Goal: Task Accomplishment & Management: Use online tool/utility

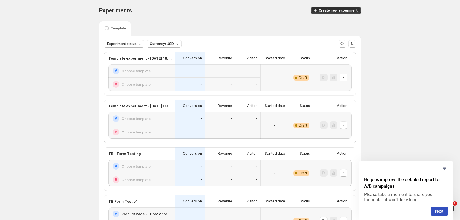
click at [80, 87] on div "Experiments. This page is ready Experiments Create new experiment Template Expe…" at bounding box center [230, 184] width 460 height 368
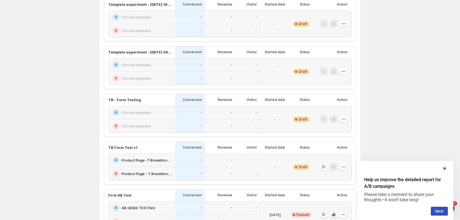
scroll to position [55, 0]
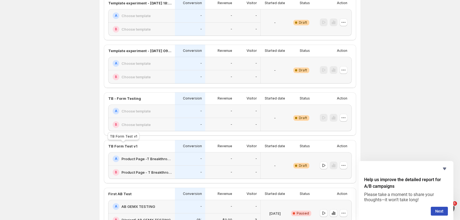
click at [128, 147] on p "TB Form Test v1" at bounding box center [122, 146] width 29 height 6
click at [342, 144] on p "Action" at bounding box center [342, 146] width 10 height 4
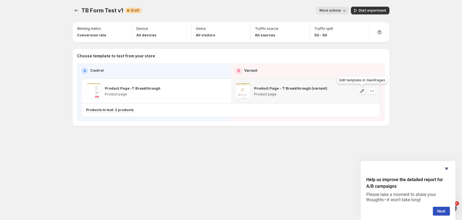
click at [361, 91] on icon "button" at bounding box center [363, 91] width 6 height 6
click at [362, 91] on icon "button" at bounding box center [363, 91] width 6 height 6
click at [373, 89] on icon "button" at bounding box center [373, 91] width 6 height 6
click at [321, 154] on div "TB Form Test v1. This page is ready TB Form Test v1 Warning Complete Draft More…" at bounding box center [231, 77] width 330 height 155
click at [231, 48] on div "Winning metric Conversion rate Device All devices Visitor All visitors Traffic …" at bounding box center [231, 74] width 317 height 104
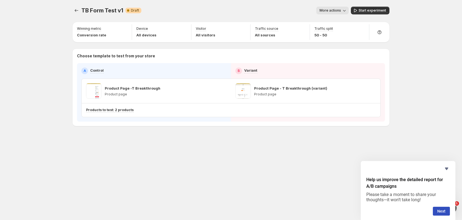
click at [242, 8] on div "More actions" at bounding box center [247, 11] width 203 height 8
click at [235, 158] on div "TB Form Test v1. This page is ready TB Form Test v1 Warning Complete Draft More…" at bounding box center [231, 110] width 330 height 220
click at [286, 12] on div "More actions" at bounding box center [247, 11] width 203 height 8
click at [408, 70] on div "TB Form Test v1. This page is ready TB Form Test v1 Warning Complete Draft More…" at bounding box center [231, 110] width 462 height 220
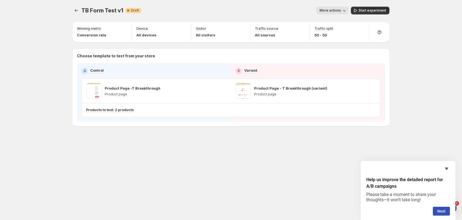
click at [158, 161] on div "TB Form Test v1. This page is ready TB Form Test v1 Warning Complete Draft More…" at bounding box center [231, 110] width 330 height 220
click at [315, 176] on div "TB Form Test v1. This page is ready TB Form Test v1 Warning Complete Draft More…" at bounding box center [231, 110] width 330 height 220
click at [336, 156] on div "TB Form Test v1. This page is ready TB Form Test v1 Warning Complete Draft More…" at bounding box center [231, 110] width 330 height 220
click at [450, 169] on icon "Hide survey" at bounding box center [447, 168] width 7 height 7
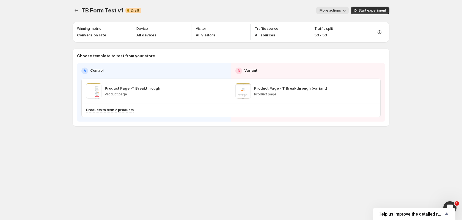
click at [446, 162] on div "TB Form Test v1. This page is ready TB Form Test v1 Warning Complete Draft More…" at bounding box center [231, 110] width 462 height 220
click at [346, 158] on div "TB Form Test v1. This page is ready TB Form Test v1 Warning Complete Draft More…" at bounding box center [231, 110] width 330 height 220
click at [315, 146] on div "TB Form Test v1. This page is ready TB Form Test v1 Warning Complete Draft More…" at bounding box center [231, 77] width 330 height 155
click at [393, 45] on div "Setup test version" at bounding box center [436, 48] width 89 height 9
click at [393, 45] on div "Setup test version This is the version to test against the Control, called the …" at bounding box center [436, 58] width 89 height 26
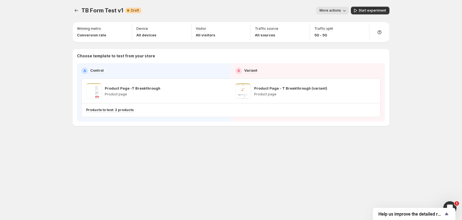
click at [236, 149] on div "TB Form Test v1. This page is ready TB Form Test v1 Warning Complete Draft More…" at bounding box center [231, 77] width 330 height 155
click at [419, 68] on div "TB Form Test v1. This page is ready TB Form Test v1 Warning Complete Draft More…" at bounding box center [231, 110] width 462 height 220
